Goal: Task Accomplishment & Management: Manage account settings

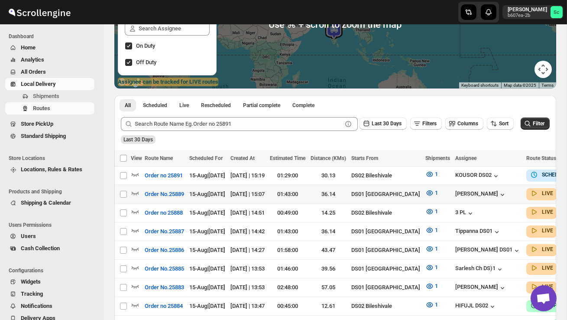
scroll to position [133, 0]
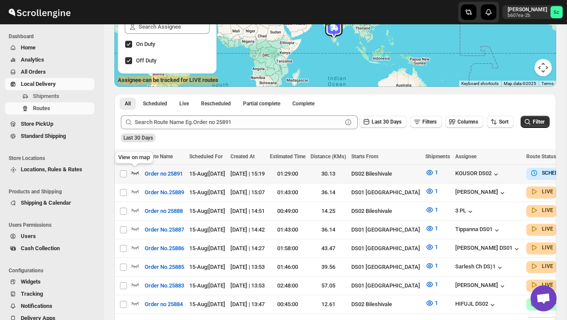
click at [134, 171] on icon "button" at bounding box center [135, 172] width 9 height 9
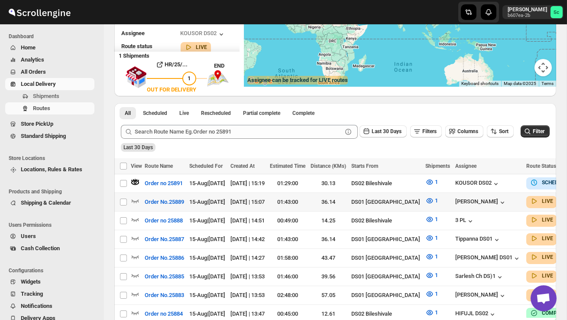
scroll to position [0, 0]
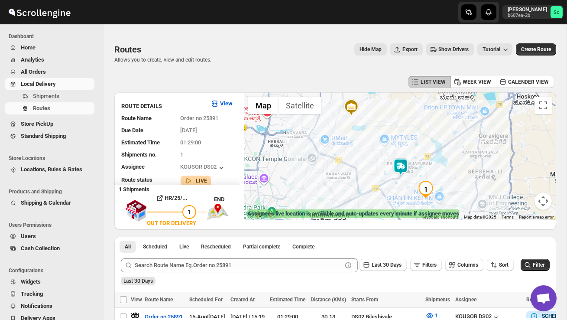
click at [405, 164] on img at bounding box center [400, 166] width 17 height 17
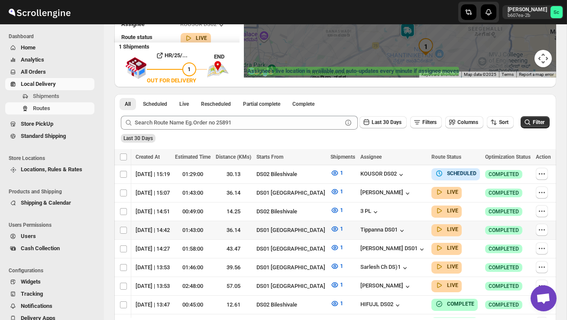
scroll to position [144, 0]
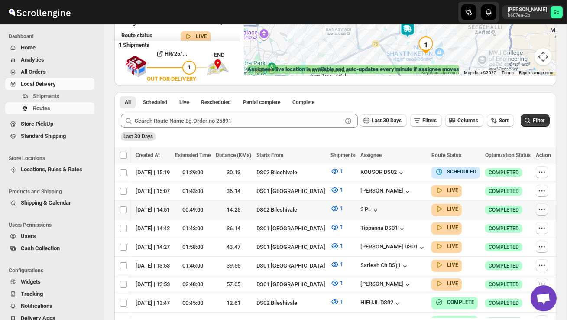
click at [544, 209] on icon "button" at bounding box center [544, 209] width 1 height 1
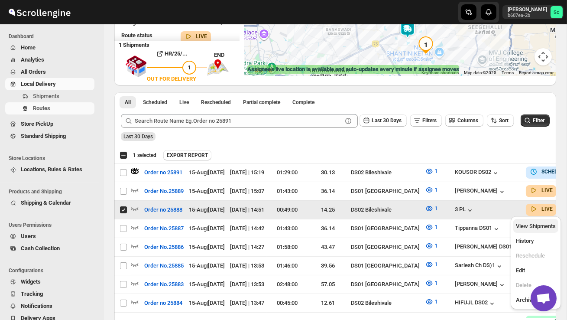
click at [541, 229] on span "View Shipments" at bounding box center [536, 226] width 40 height 9
checkbox input "false"
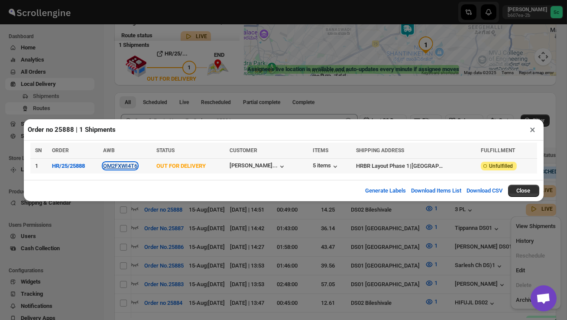
click at [126, 167] on button "QM2FXWI4T6" at bounding box center [120, 165] width 34 height 6
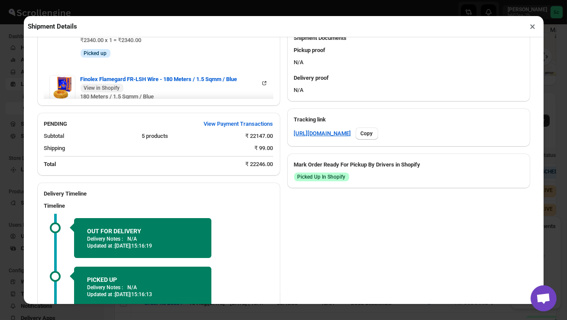
scroll to position [432, 0]
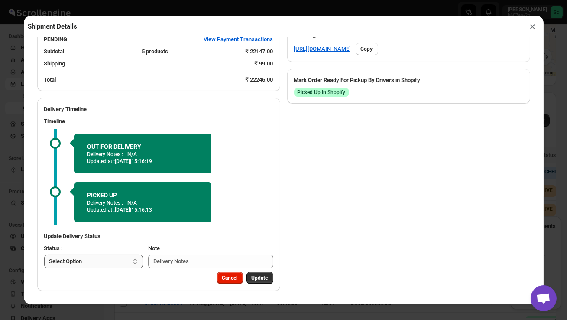
click at [131, 259] on select "Select Option PICKED UP OUT FOR DELIVERY RESCHEDULE DELIVERED CANCELLED" at bounding box center [93, 261] width 99 height 14
select select "DELIVERED"
click at [261, 278] on span "Update" at bounding box center [260, 277] width 16 height 7
select select
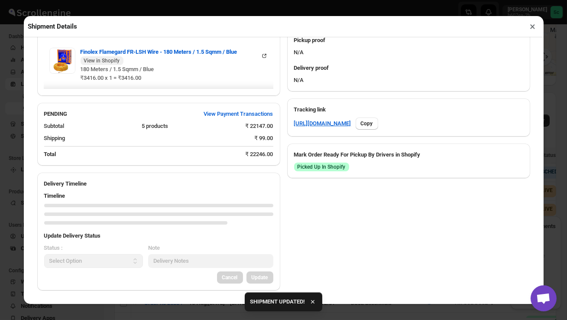
scroll to position [357, 0]
click at [534, 27] on button "×" at bounding box center [533, 26] width 13 height 12
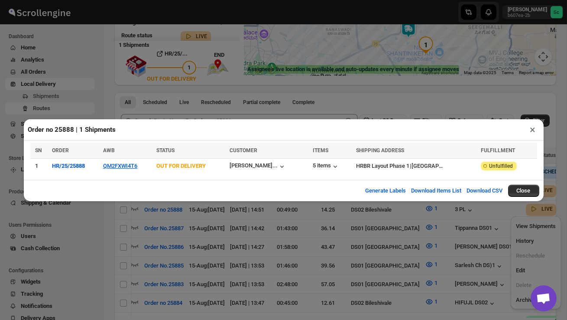
click at [535, 130] on button "×" at bounding box center [533, 129] width 13 height 12
